Goal: Navigation & Orientation: Find specific page/section

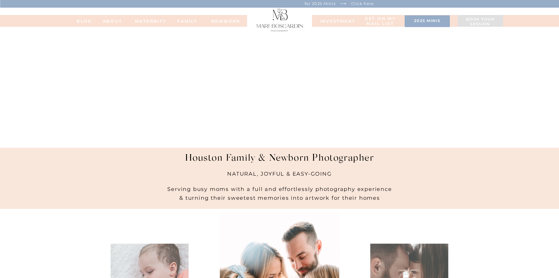
click at [118, 21] on nav "ABOUT" at bounding box center [112, 21] width 32 height 4
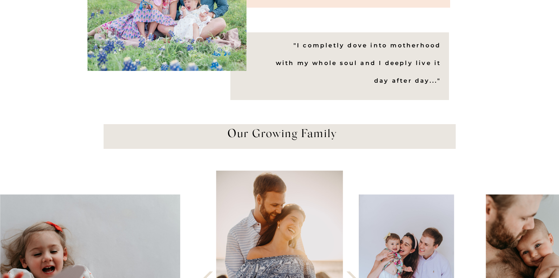
scroll to position [558, 0]
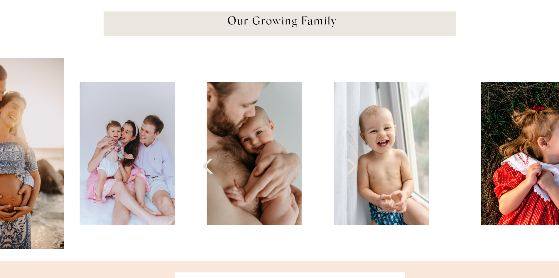
click at [143, 157] on img at bounding box center [127, 153] width 95 height 143
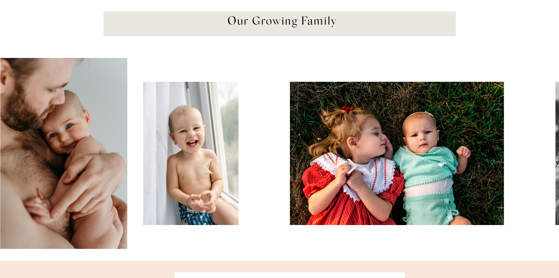
click at [265, 137] on div at bounding box center [25, 153] width 559 height 191
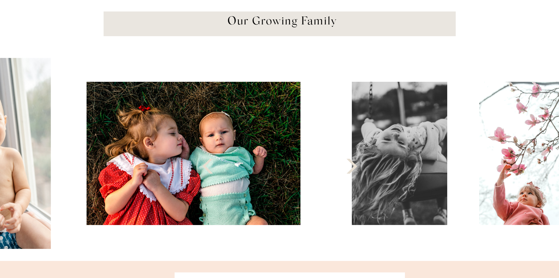
click at [187, 143] on img at bounding box center [194, 153] width 214 height 143
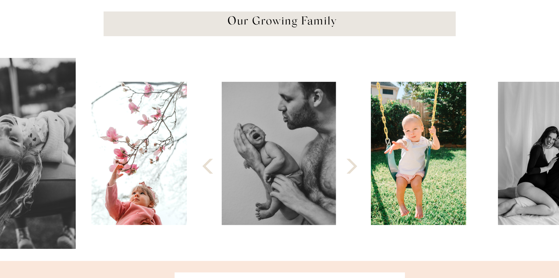
click at [169, 140] on img at bounding box center [139, 153] width 95 height 143
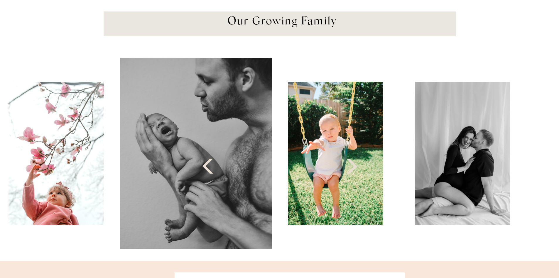
click at [395, 149] on div at bounding box center [279, 153] width 559 height 191
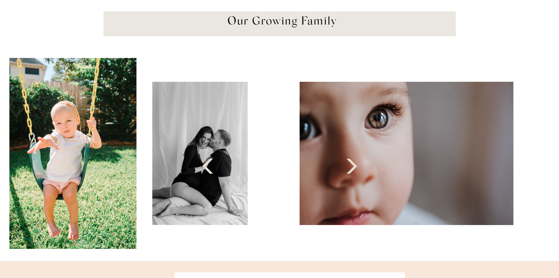
click at [241, 146] on div at bounding box center [279, 153] width 559 height 191
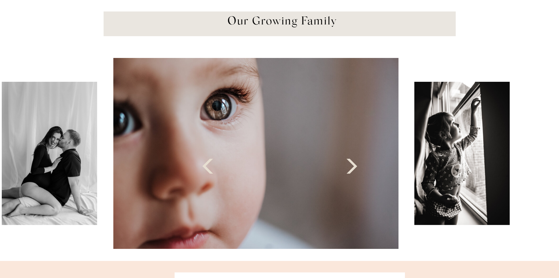
click at [224, 145] on img at bounding box center [255, 153] width 285 height 191
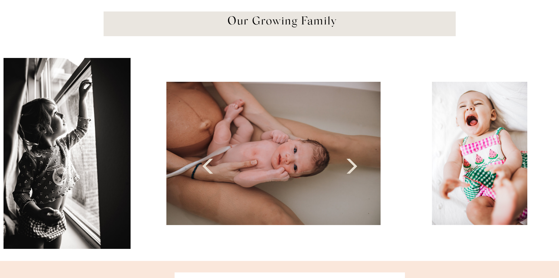
click at [248, 155] on img at bounding box center [273, 153] width 214 height 143
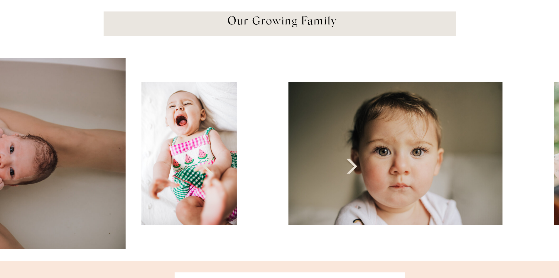
click at [157, 165] on img at bounding box center [189, 153] width 95 height 143
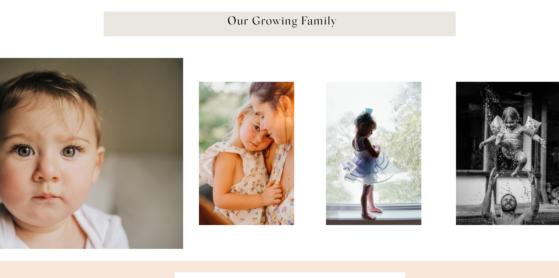
click at [245, 161] on img at bounding box center [246, 153] width 95 height 143
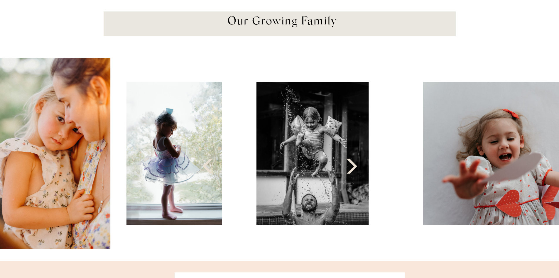
click at [240, 157] on div at bounding box center [279, 153] width 559 height 191
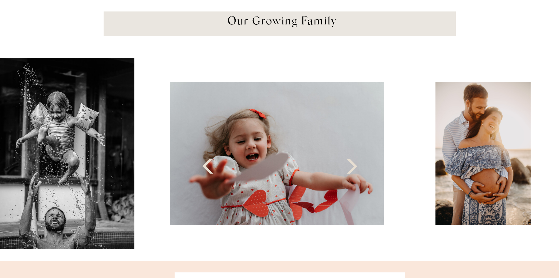
click at [170, 159] on img at bounding box center [277, 153] width 214 height 143
